Goal: Find contact information: Find contact information

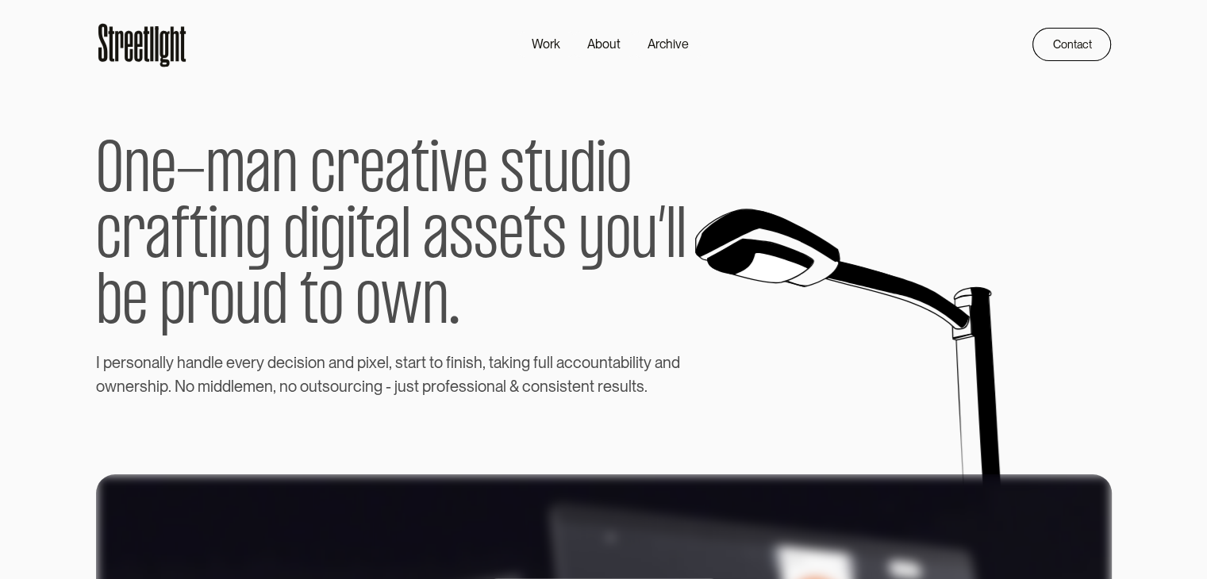
click at [138, 41] on icon at bounding box center [142, 44] width 92 height 51
click at [146, 33] on icon at bounding box center [146, 44] width 6 height 36
click at [1077, 44] on div "Contact" at bounding box center [1066, 39] width 39 height 19
click at [1062, 34] on div "Contact" at bounding box center [1066, 39] width 39 height 19
click at [1054, 40] on div "Contact" at bounding box center [1066, 39] width 39 height 19
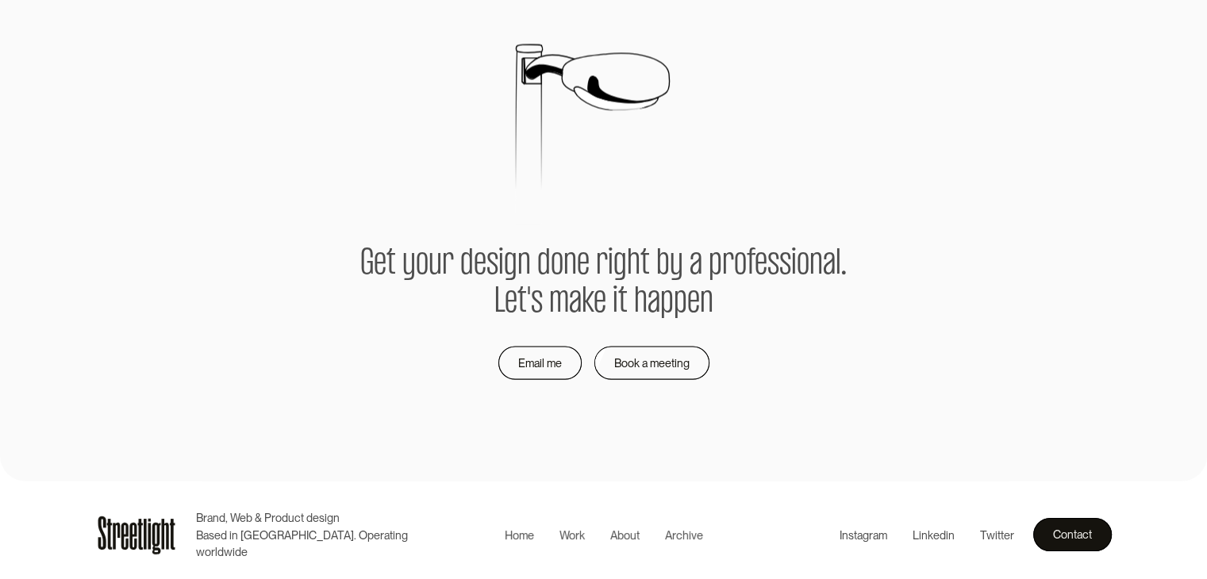
scroll to position [3329, 0]
click at [1063, 529] on div "Contact" at bounding box center [1066, 529] width 39 height 19
click at [1073, 524] on div "Contact" at bounding box center [1066, 529] width 39 height 19
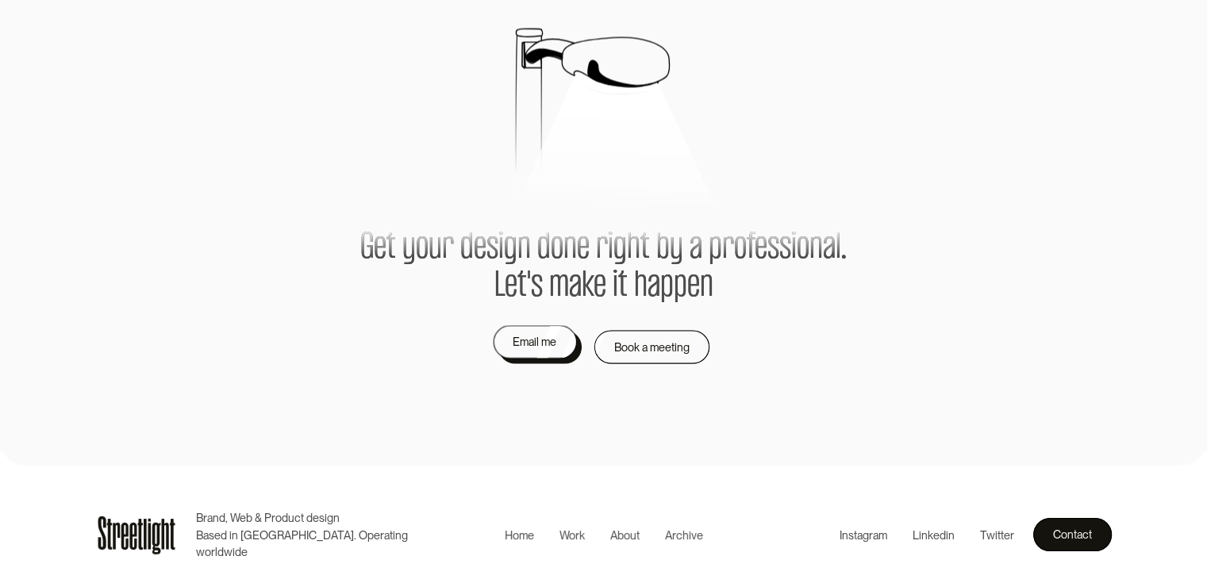
click at [540, 349] on div "Email me" at bounding box center [535, 342] width 44 height 19
click at [536, 338] on div "Email me" at bounding box center [535, 342] width 44 height 19
click at [536, 344] on div "Email me" at bounding box center [535, 342] width 44 height 19
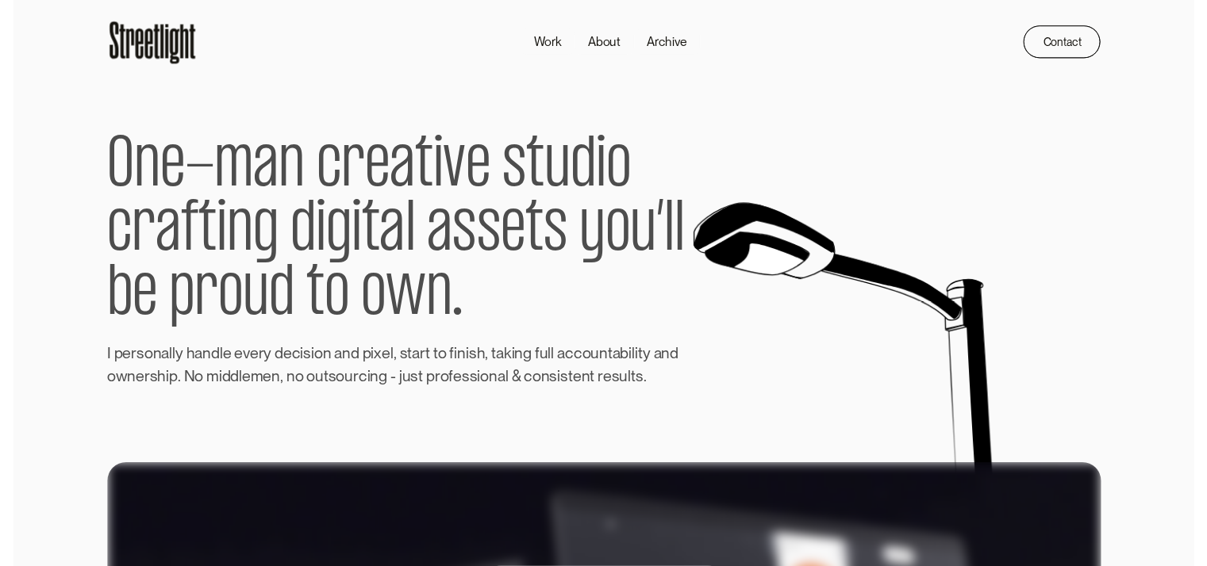
scroll to position [0, 0]
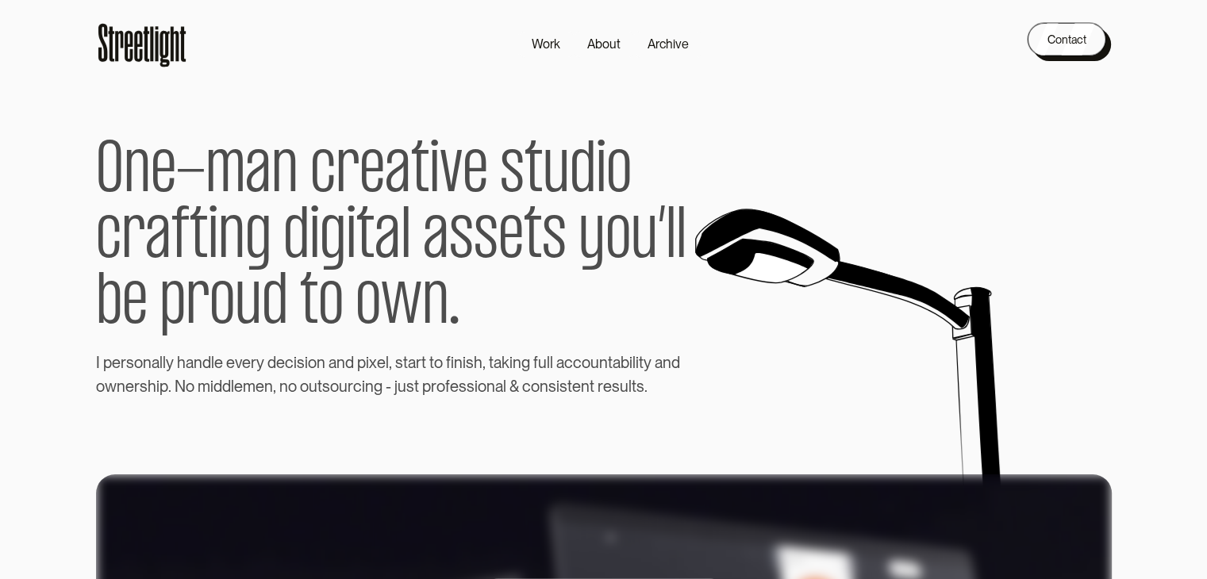
click at [1062, 58] on div at bounding box center [1071, 44] width 79 height 33
click at [544, 46] on div "Work" at bounding box center [546, 44] width 29 height 19
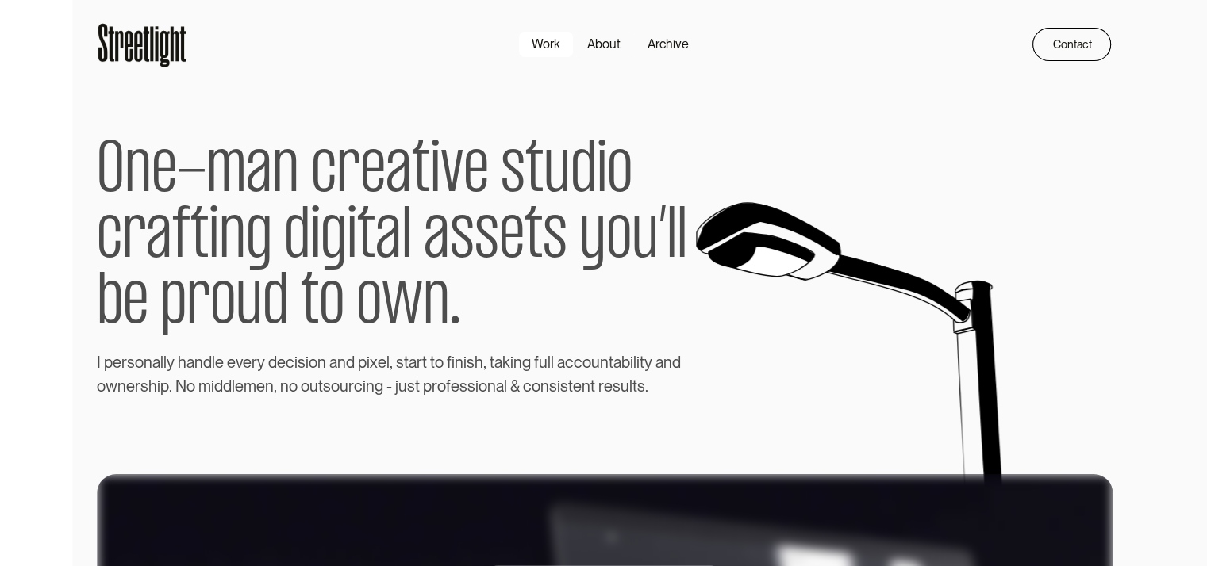
click at [544, 46] on div at bounding box center [603, 283] width 1207 height 566
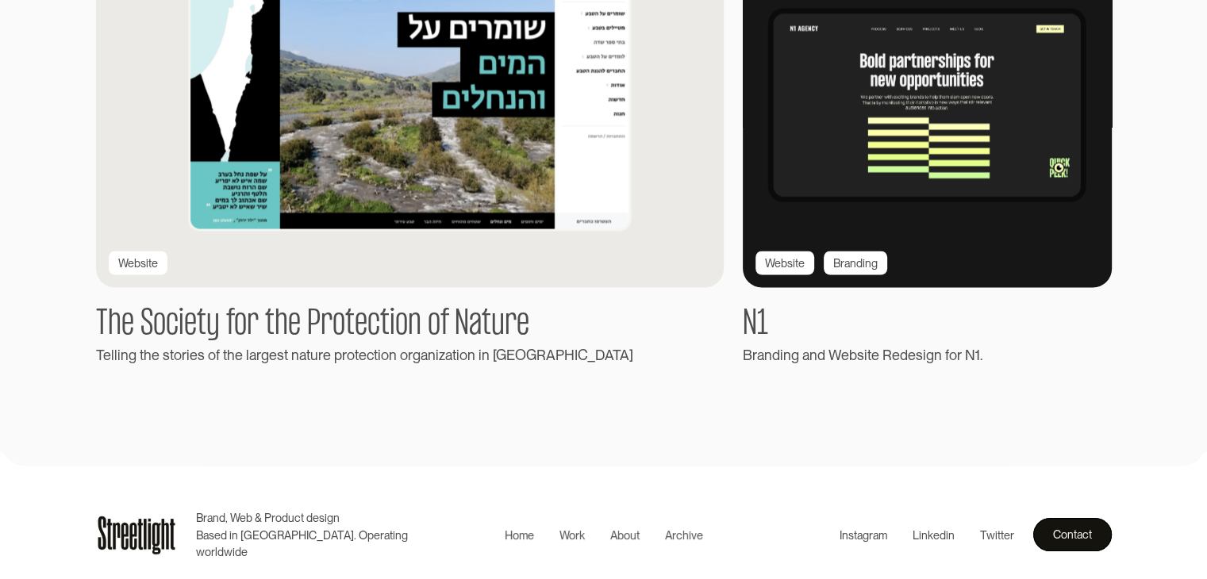
scroll to position [2850, 0]
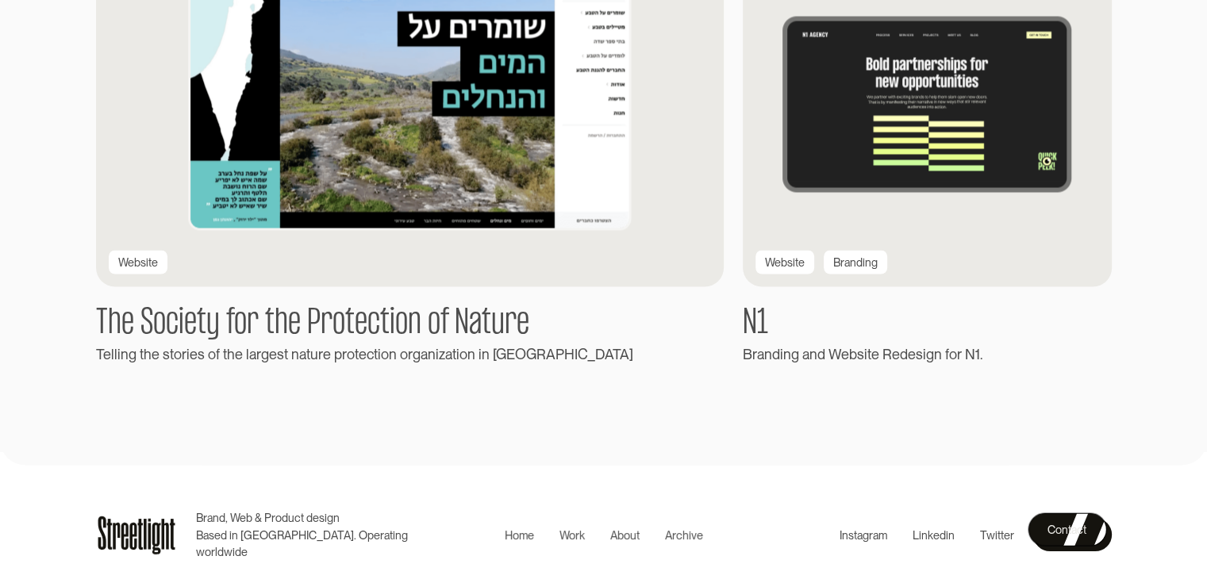
click at [1078, 531] on div "Contact" at bounding box center [1066, 529] width 39 height 19
click at [1078, 528] on div "Contact" at bounding box center [1066, 529] width 39 height 19
click at [1070, 524] on div "Contact" at bounding box center [1066, 529] width 39 height 19
drag, startPoint x: 1073, startPoint y: 531, endPoint x: 1082, endPoint y: 528, distance: 10.0
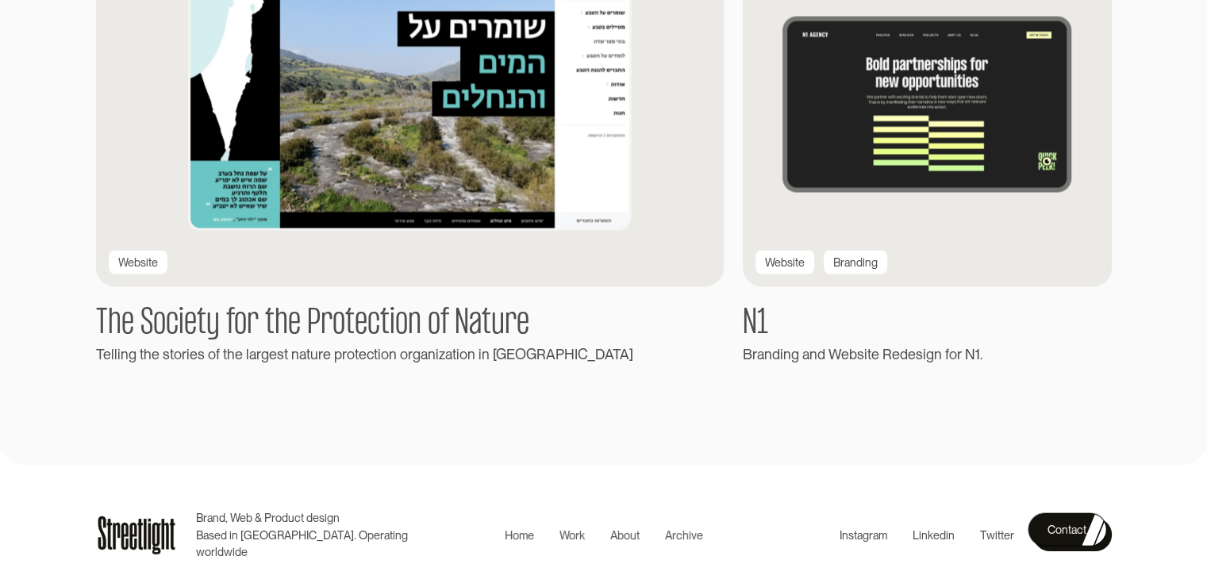
click at [1082, 528] on div "Contact" at bounding box center [1066, 529] width 39 height 19
click at [1068, 524] on div "Contact" at bounding box center [1066, 529] width 39 height 19
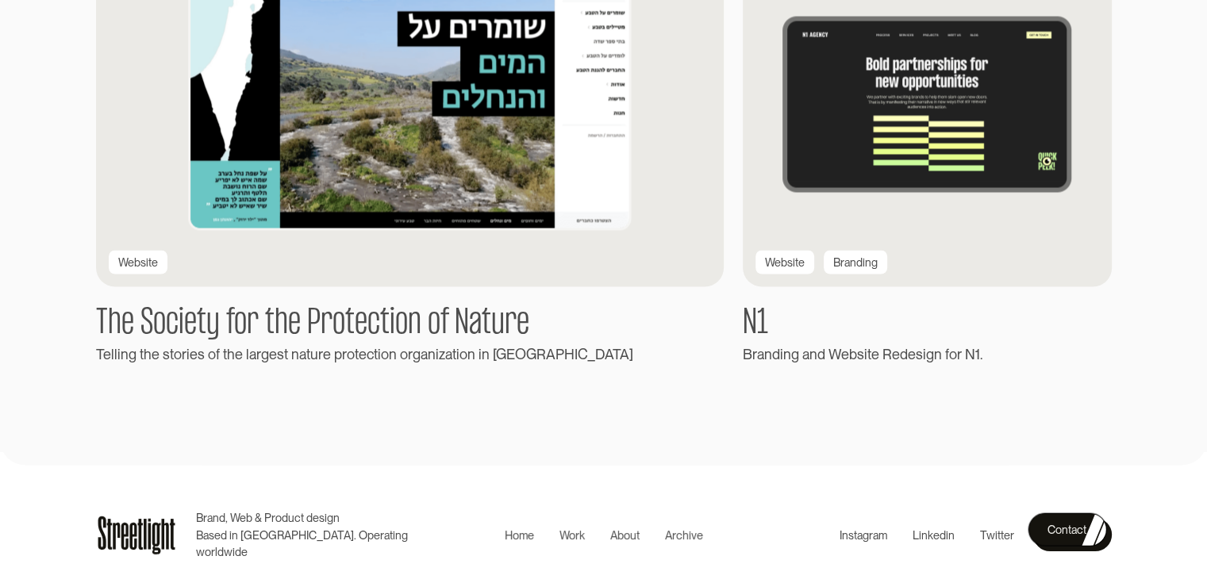
click at [1068, 524] on div "Contact" at bounding box center [1066, 529] width 39 height 19
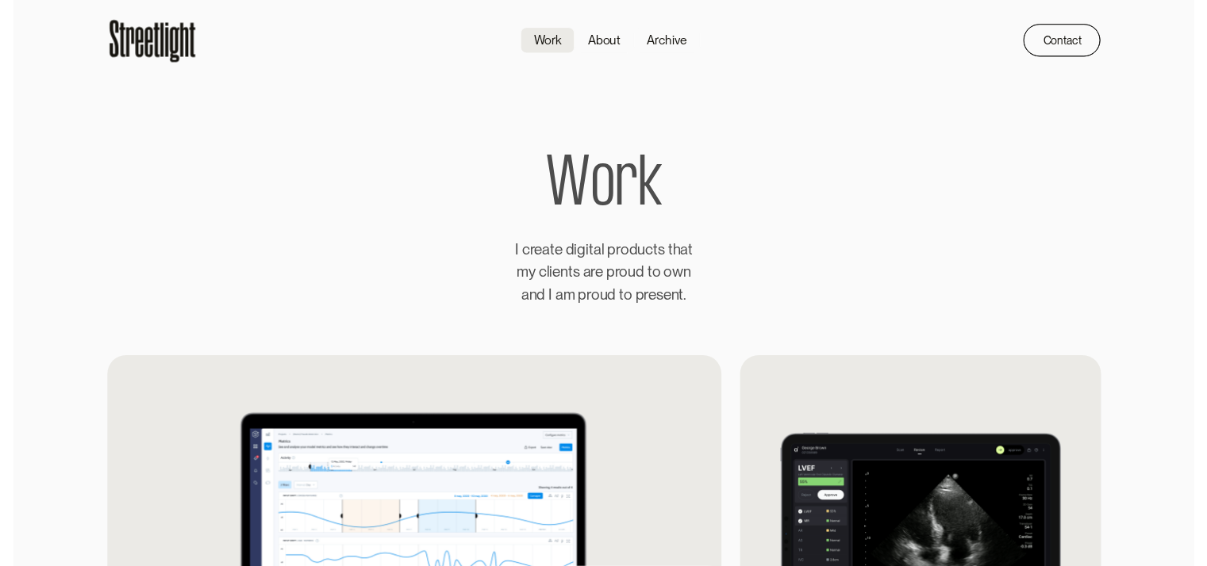
scroll to position [0, 0]
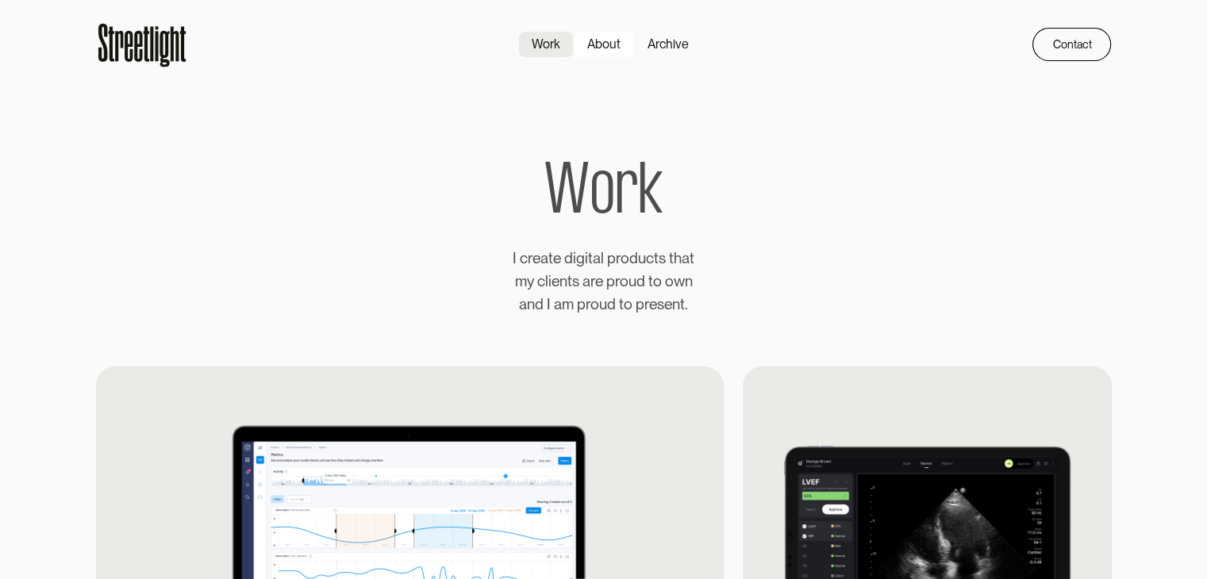
click at [614, 42] on div "About" at bounding box center [603, 44] width 33 height 19
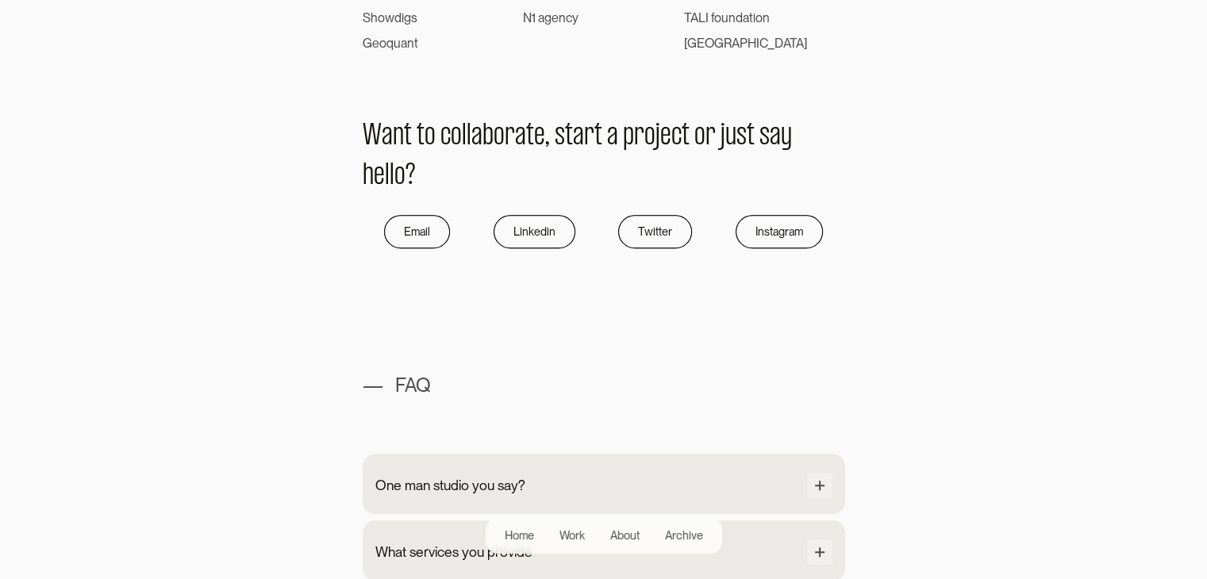
scroll to position [1190, 0]
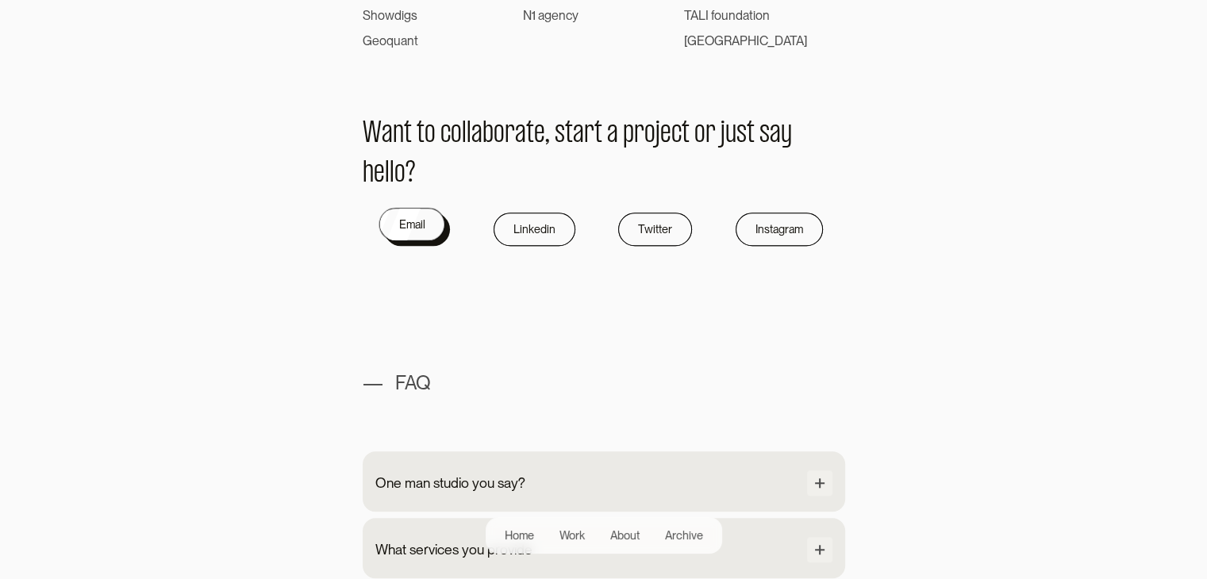
click at [424, 232] on div "Email" at bounding box center [412, 224] width 26 height 19
click at [419, 230] on div "Email" at bounding box center [411, 224] width 26 height 19
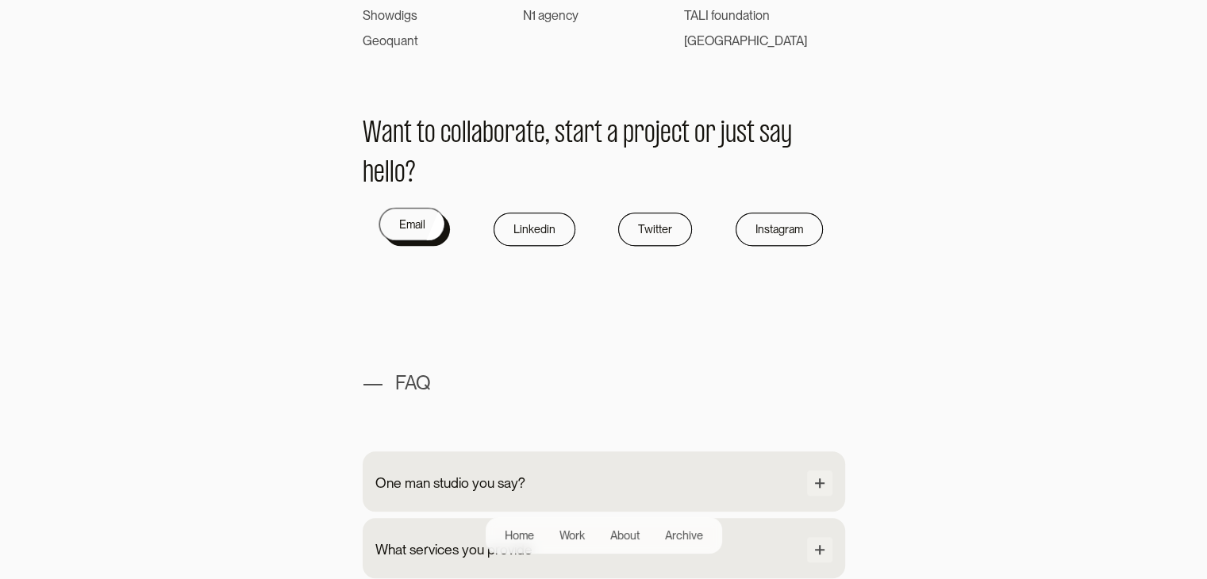
click at [419, 230] on div "Email" at bounding box center [411, 224] width 26 height 19
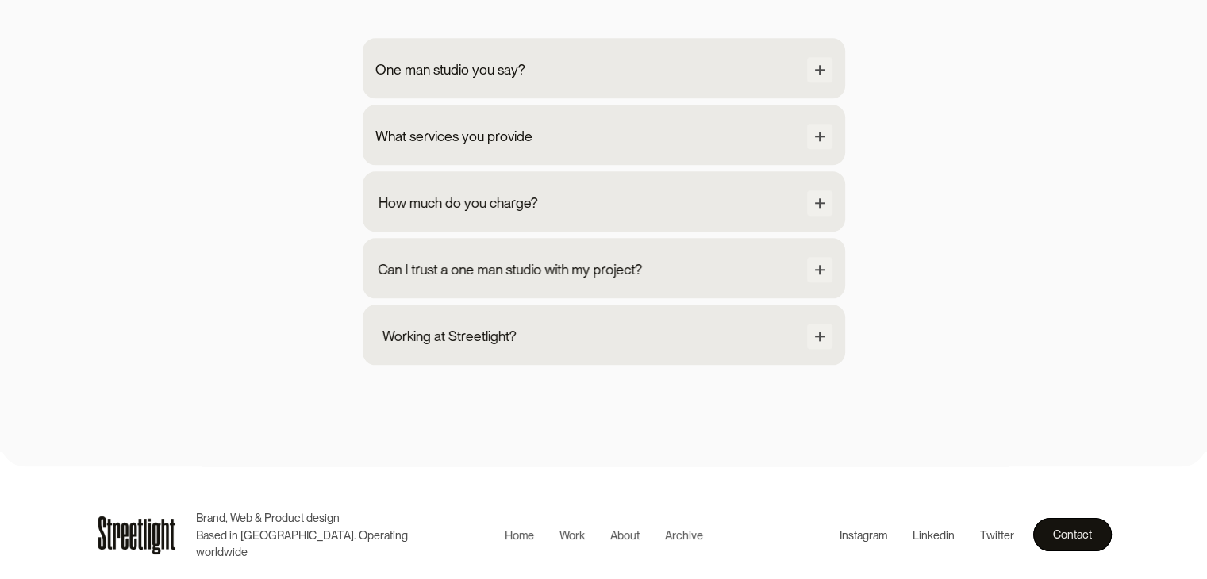
scroll to position [1605, 0]
click at [1073, 525] on div "Contact" at bounding box center [1066, 529] width 39 height 19
